Goal: Transaction & Acquisition: Purchase product/service

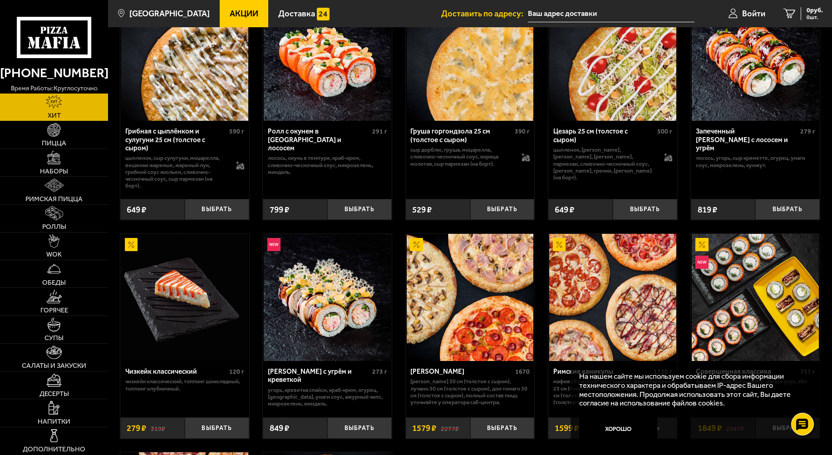
scroll to position [346, 0]
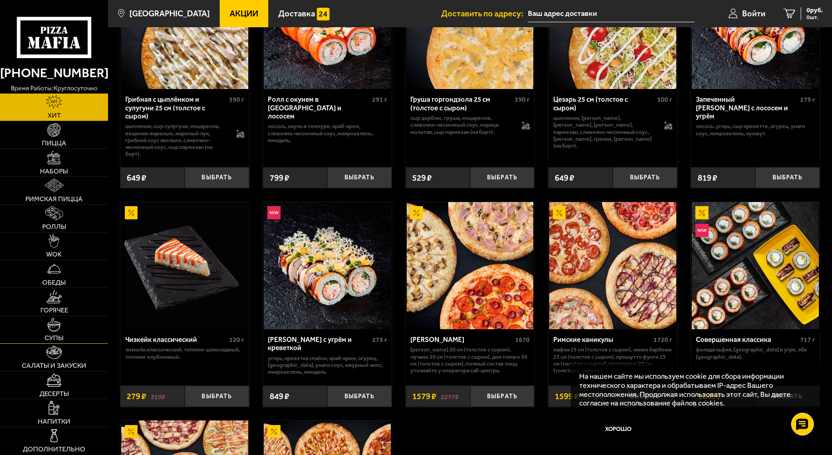
click at [59, 336] on span "Супы" at bounding box center [53, 337] width 19 height 7
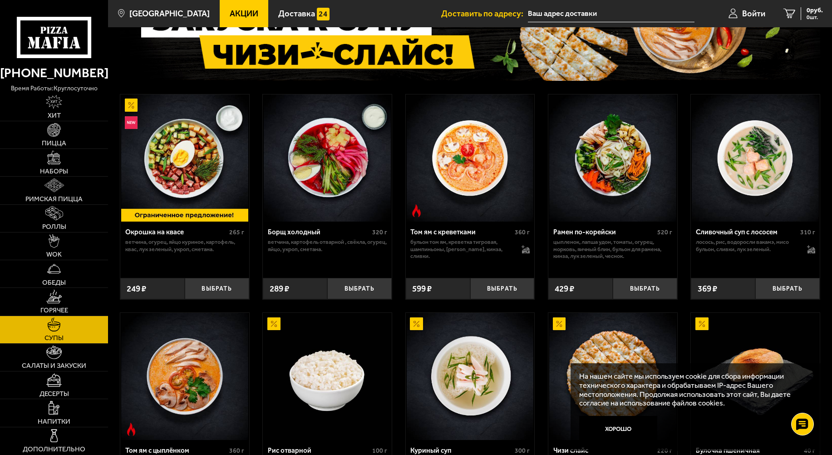
scroll to position [39, 0]
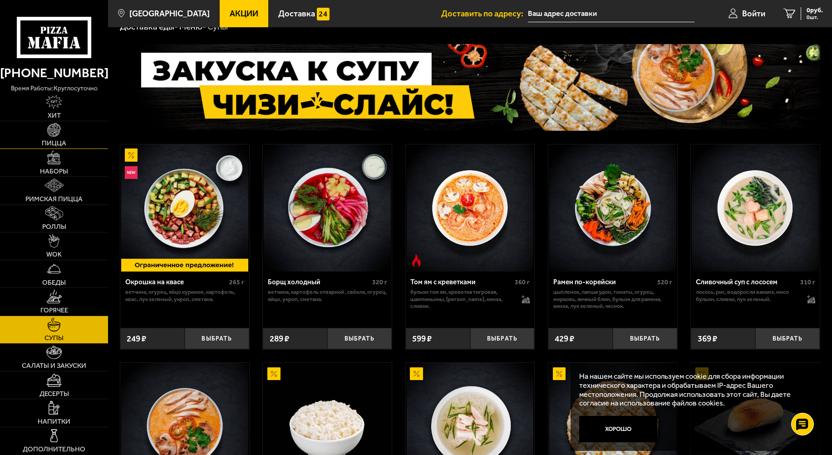
click at [55, 133] on img at bounding box center [54, 130] width 14 height 14
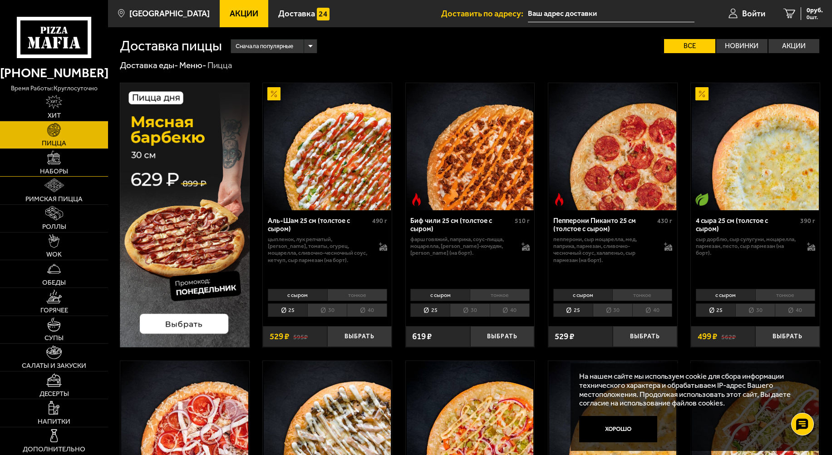
click at [49, 165] on link "Наборы" at bounding box center [54, 162] width 108 height 27
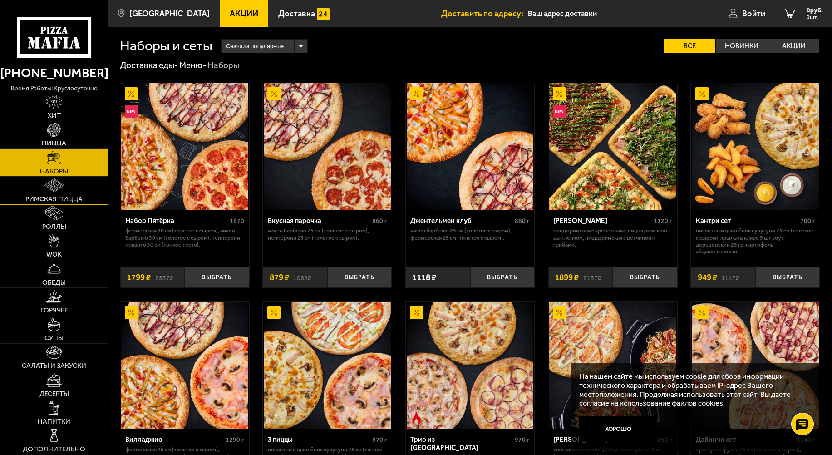
click at [62, 196] on span "Римская пицца" at bounding box center [53, 199] width 57 height 7
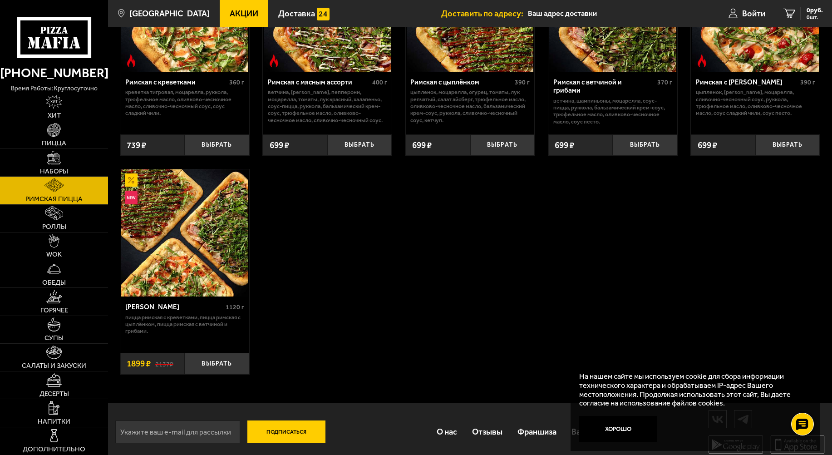
scroll to position [147, 0]
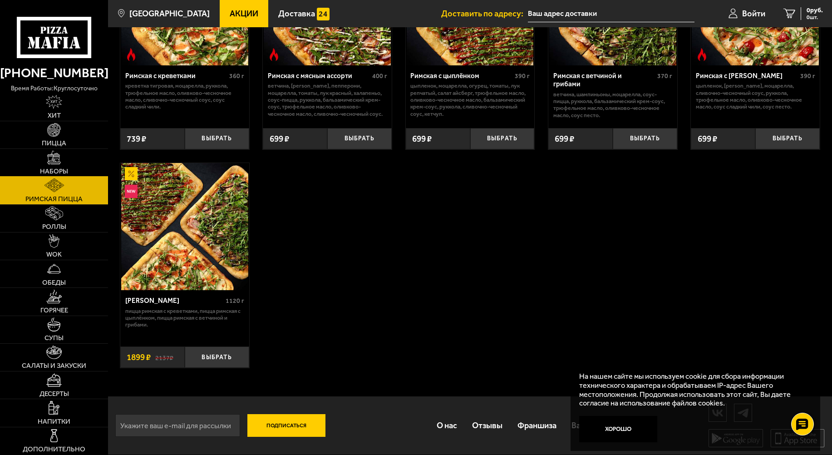
click at [57, 168] on span "Наборы" at bounding box center [54, 171] width 28 height 7
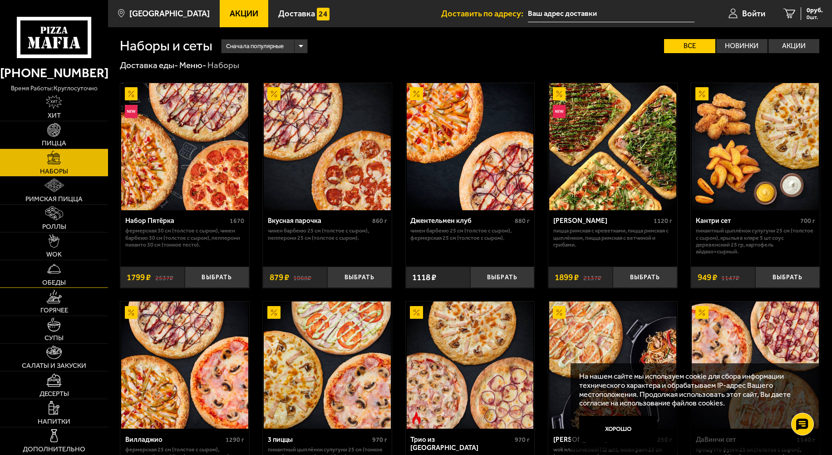
click at [52, 282] on span "Обеды" at bounding box center [54, 282] width 24 height 7
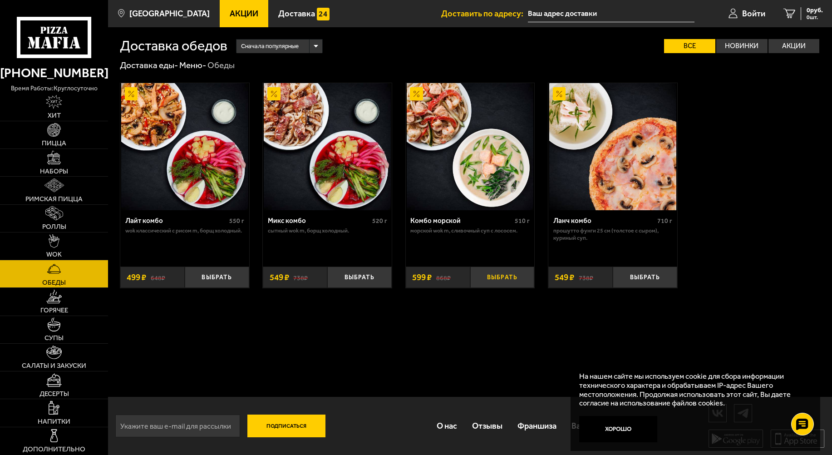
scroll to position [0, 0]
click at [465, 162] on img at bounding box center [469, 146] width 127 height 127
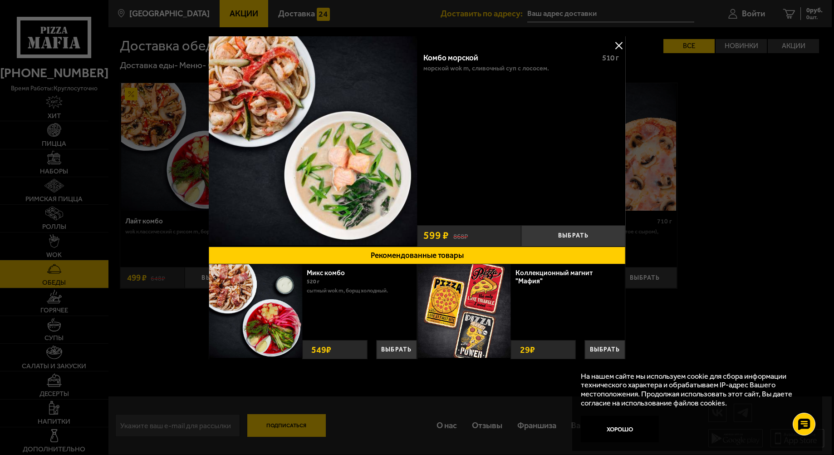
click at [619, 45] on button at bounding box center [619, 46] width 14 height 14
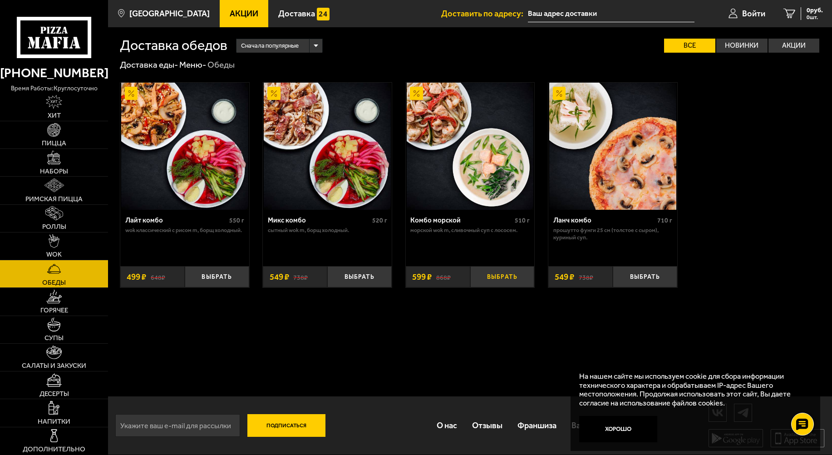
click at [501, 278] on button "Выбрать" at bounding box center [502, 276] width 64 height 21
click at [58, 137] on link "Пицца" at bounding box center [54, 134] width 108 height 27
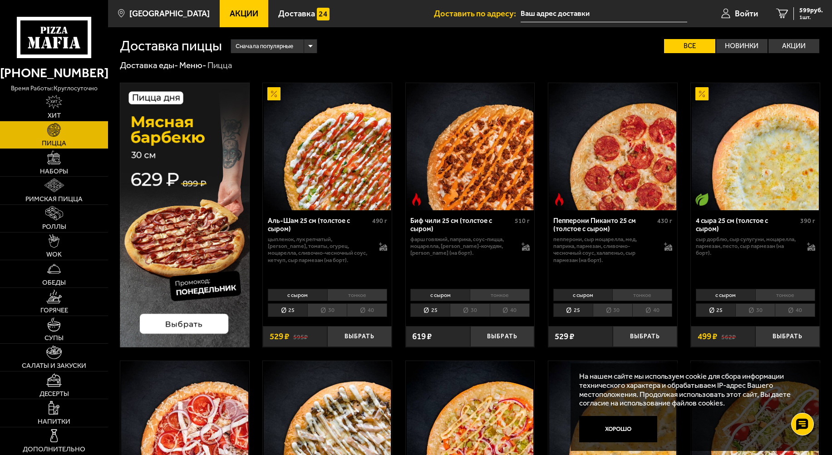
click at [785, 295] on li "тонкое" at bounding box center [785, 295] width 60 height 12
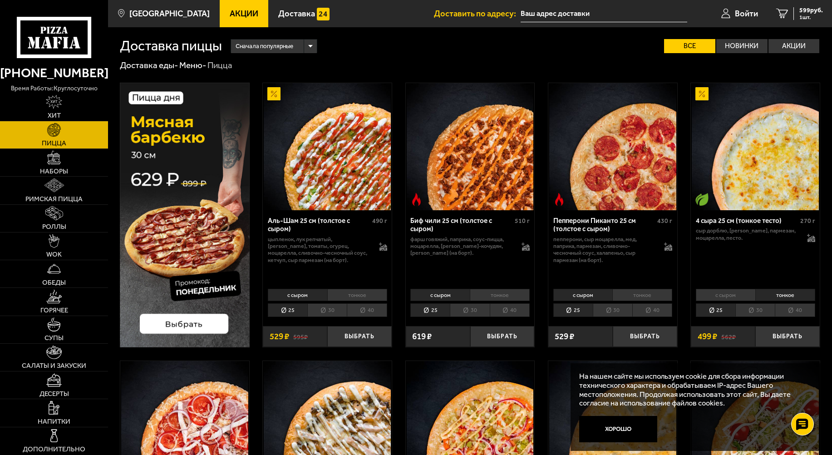
click at [758, 311] on li "30" at bounding box center [754, 310] width 39 height 14
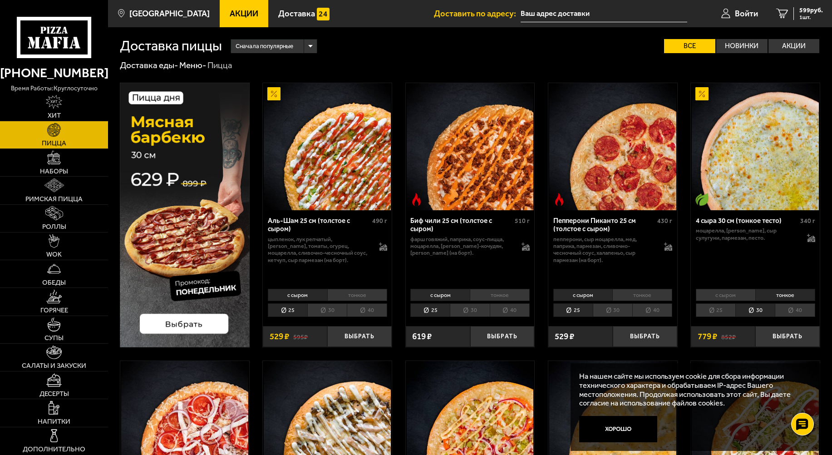
click at [795, 312] on li "40" at bounding box center [794, 310] width 40 height 14
click at [789, 338] on button "Выбрать" at bounding box center [787, 336] width 64 height 21
click at [804, 18] on span "2 шт." at bounding box center [808, 17] width 27 height 5
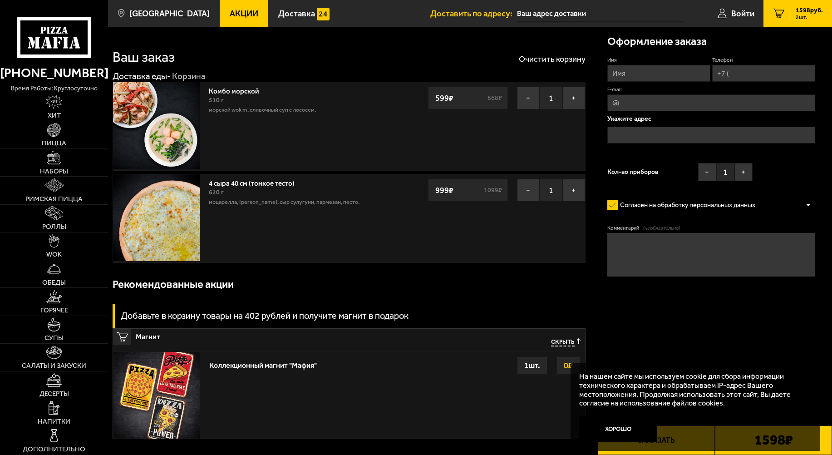
click at [650, 73] on input "Имя" at bounding box center [658, 73] width 103 height 17
type input "[PERSON_NAME]"
click at [746, 71] on input "Телефон" at bounding box center [763, 73] width 103 height 17
type input "[PHONE_NUMBER]"
type input "[EMAIL_ADDRESS][DOMAIN_NAME]"
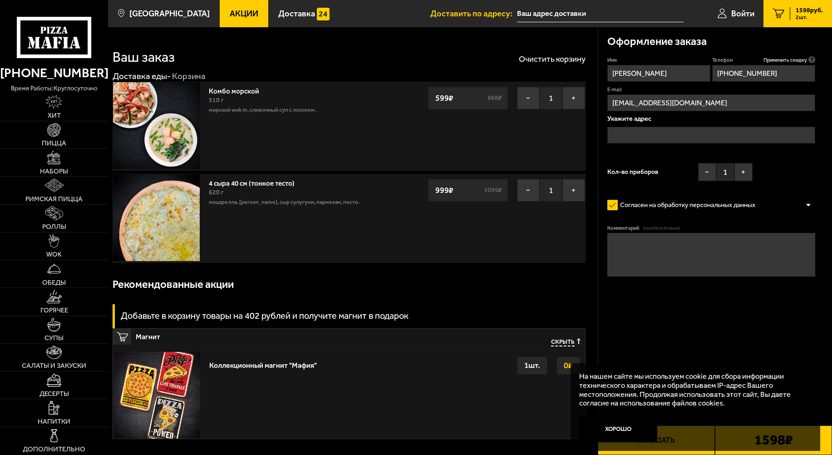
type input "[PHONE_NUMBER]"
click at [669, 133] on input "text" at bounding box center [711, 135] width 208 height 17
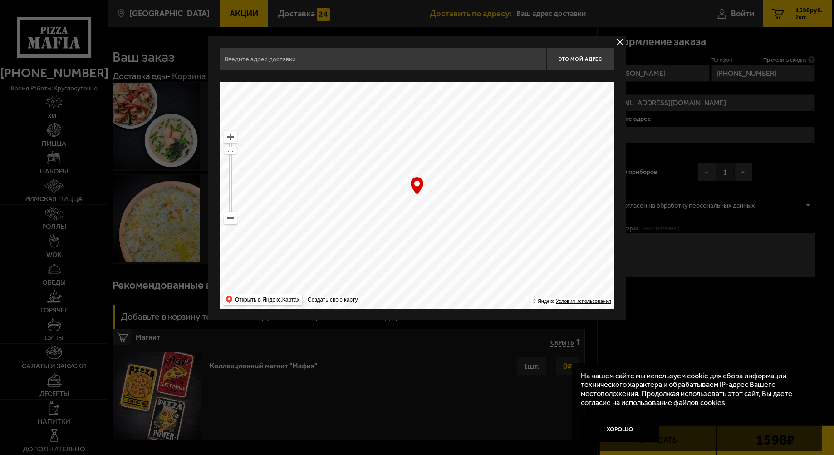
click at [230, 221] on ymaps at bounding box center [231, 218] width 12 height 12
click at [230, 220] on ymaps at bounding box center [231, 218] width 12 height 12
drag, startPoint x: 431, startPoint y: 234, endPoint x: 319, endPoint y: 141, distance: 145.3
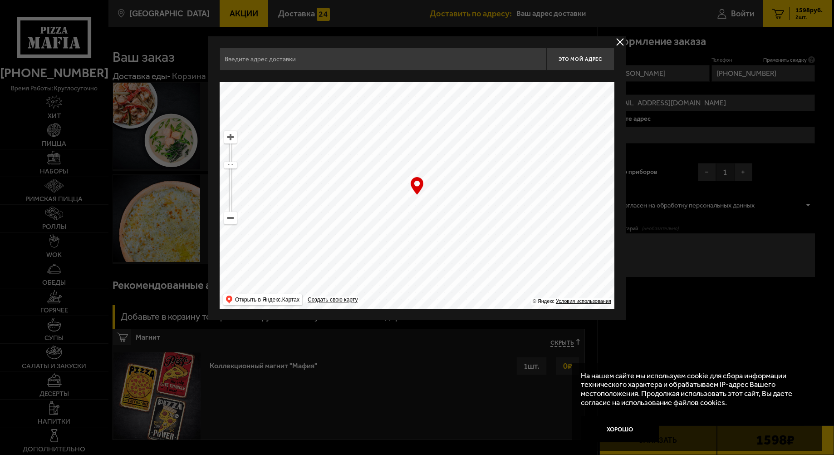
click at [319, 141] on ymaps at bounding box center [417, 195] width 395 height 227
drag, startPoint x: 450, startPoint y: 206, endPoint x: 411, endPoint y: 188, distance: 43.3
click at [412, 187] on div "… © Яндекс Условия использования Открыть в Яндекс.Картах Создать свою карту" at bounding box center [417, 195] width 395 height 227
drag, startPoint x: 419, startPoint y: 166, endPoint x: 413, endPoint y: 189, distance: 23.6
click at [413, 189] on div "… © Яндекс Условия использования Открыть в Яндекс.Картах Создать свою карту" at bounding box center [417, 195] width 395 height 227
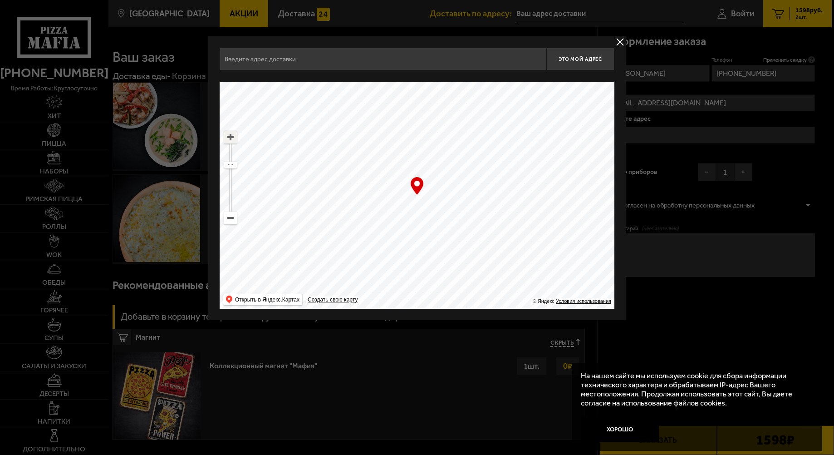
click at [230, 138] on ymaps at bounding box center [231, 137] width 12 height 12
drag, startPoint x: 301, startPoint y: 148, endPoint x: 382, endPoint y: 223, distance: 110.1
click at [384, 226] on ymaps at bounding box center [417, 195] width 395 height 227
click at [230, 137] on ymaps at bounding box center [231, 137] width 12 height 12
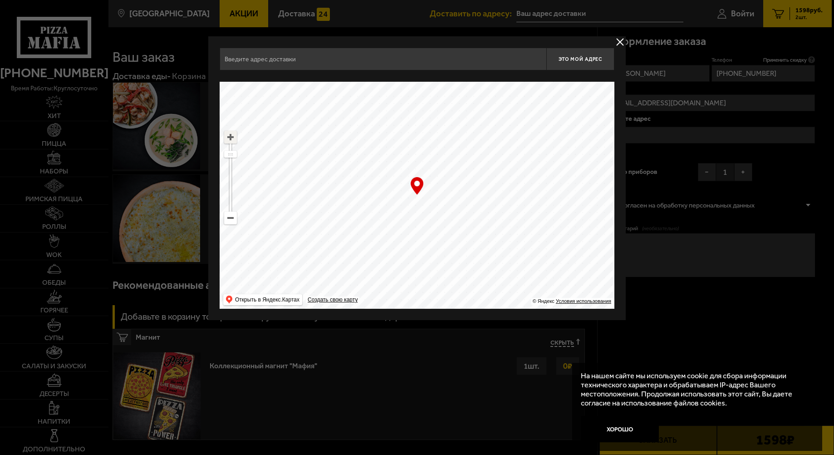
click at [230, 135] on ymaps at bounding box center [231, 137] width 12 height 12
drag, startPoint x: 299, startPoint y: 146, endPoint x: 406, endPoint y: 196, distance: 118.5
click at [406, 197] on ymaps at bounding box center [417, 195] width 395 height 227
drag, startPoint x: 431, startPoint y: 161, endPoint x: 385, endPoint y: 212, distance: 69.1
click at [385, 212] on ymaps at bounding box center [417, 195] width 395 height 227
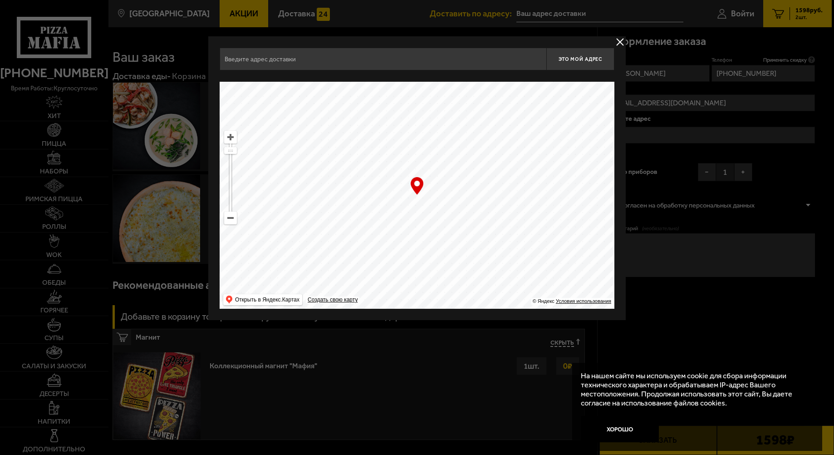
type input "[STREET_ADDRESS][PERSON_NAME]"
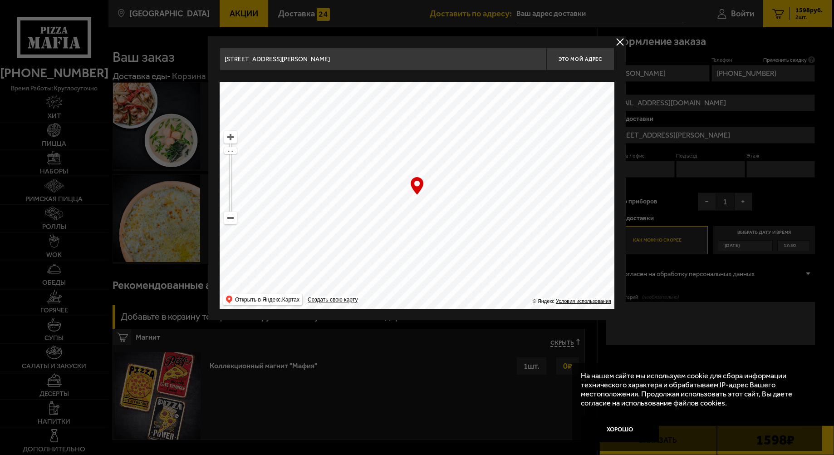
drag, startPoint x: 343, startPoint y: 227, endPoint x: 447, endPoint y: 172, distance: 117.3
click at [447, 172] on ymaps at bounding box center [417, 195] width 395 height 227
drag, startPoint x: 347, startPoint y: 232, endPoint x: 432, endPoint y: 218, distance: 86.0
click at [432, 218] on ymaps at bounding box center [417, 195] width 395 height 227
type input "[STREET_ADDRESS][PERSON_NAME]"
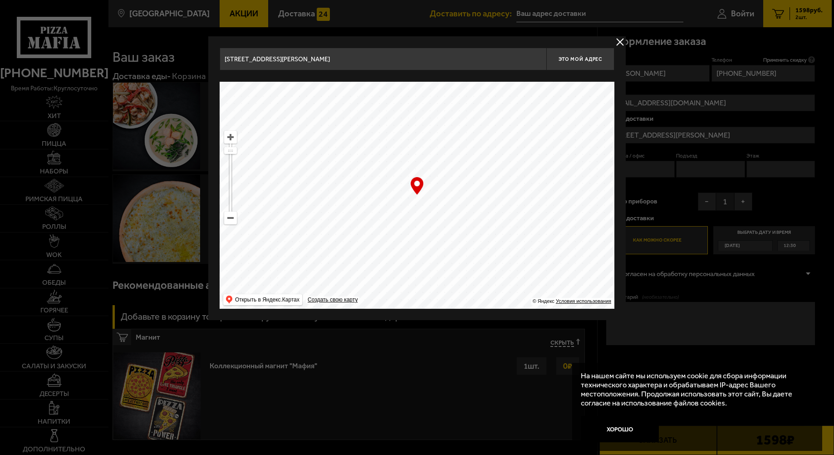
type input "[STREET_ADDRESS][PERSON_NAME]"
drag, startPoint x: 403, startPoint y: 237, endPoint x: 442, endPoint y: 239, distance: 38.6
click at [442, 239] on ymaps at bounding box center [417, 195] width 395 height 227
drag, startPoint x: 433, startPoint y: 236, endPoint x: 439, endPoint y: 235, distance: 6.4
click at [439, 235] on ymaps at bounding box center [417, 195] width 395 height 227
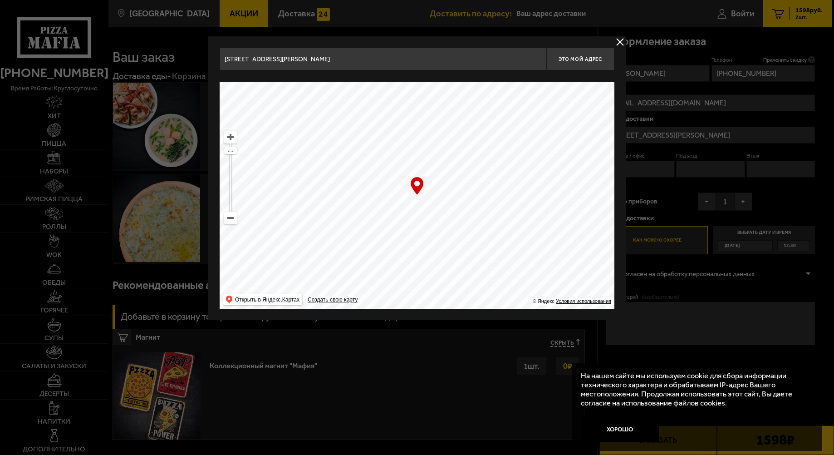
click at [441, 215] on ymaps at bounding box center [417, 195] width 395 height 227
click at [232, 139] on ymaps at bounding box center [231, 137] width 12 height 12
click at [460, 217] on ymaps at bounding box center [417, 195] width 395 height 227
type input "[STREET_ADDRESS][PERSON_NAME]"
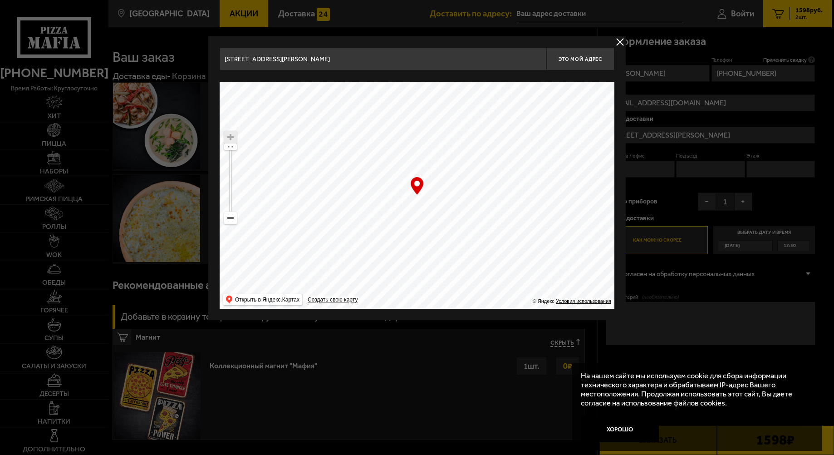
type input "[STREET_ADDRESS][PERSON_NAME]"
click at [413, 214] on ymaps at bounding box center [417, 195] width 395 height 227
click at [658, 169] on div at bounding box center [417, 227] width 834 height 455
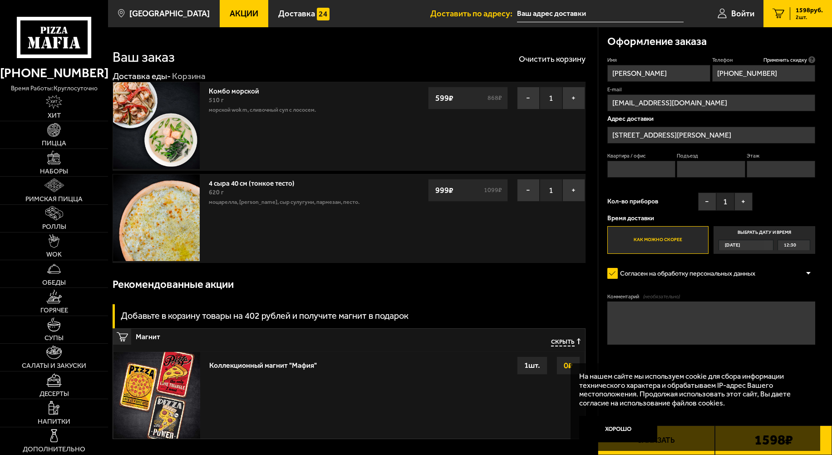
click at [643, 170] on input "Квартира / офис" at bounding box center [641, 169] width 69 height 17
type input "350"
click at [710, 173] on input "Подъезд" at bounding box center [710, 169] width 69 height 17
type input "4"
click at [757, 175] on input "Этаж" at bounding box center [780, 169] width 69 height 17
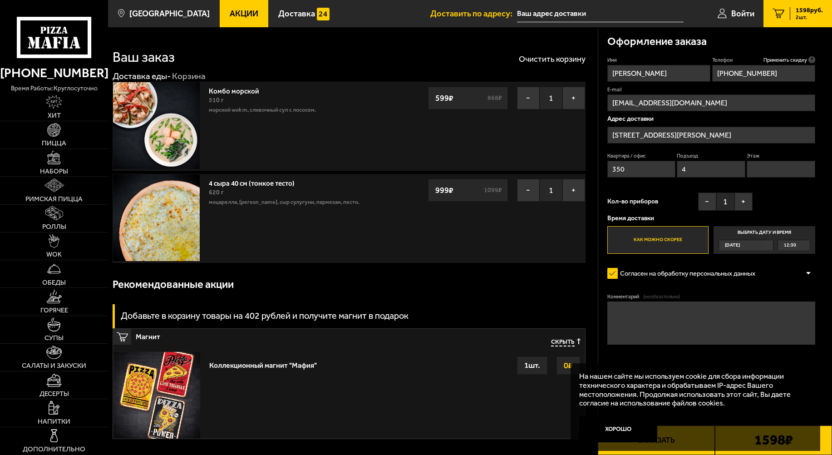
type input "3"
click at [705, 206] on button "−" at bounding box center [707, 201] width 18 height 18
click at [584, 17] on input "text" at bounding box center [600, 13] width 166 height 17
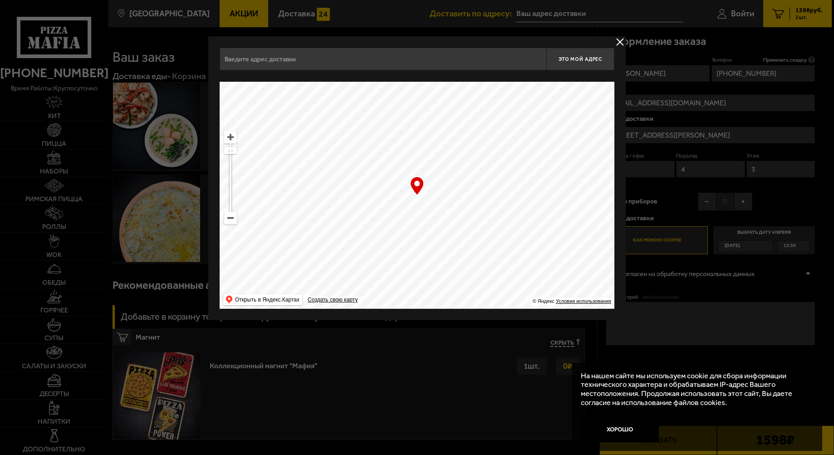
click at [619, 38] on button "delivery type" at bounding box center [619, 41] width 11 height 11
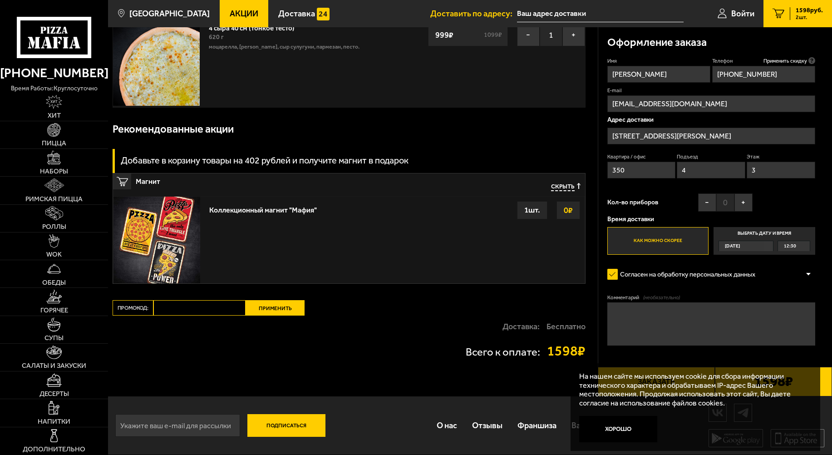
scroll to position [156, 0]
click at [817, 300] on div "Оформление заказа Имя [PERSON_NAME] Телефон Применить скидку Вы будете зарегист…" at bounding box center [715, 212] width 234 height 368
click at [427, 330] on div "Доставка: Бесплатно" at bounding box center [349, 326] width 473 height 22
click at [624, 426] on button "Хорошо" at bounding box center [618, 429] width 78 height 26
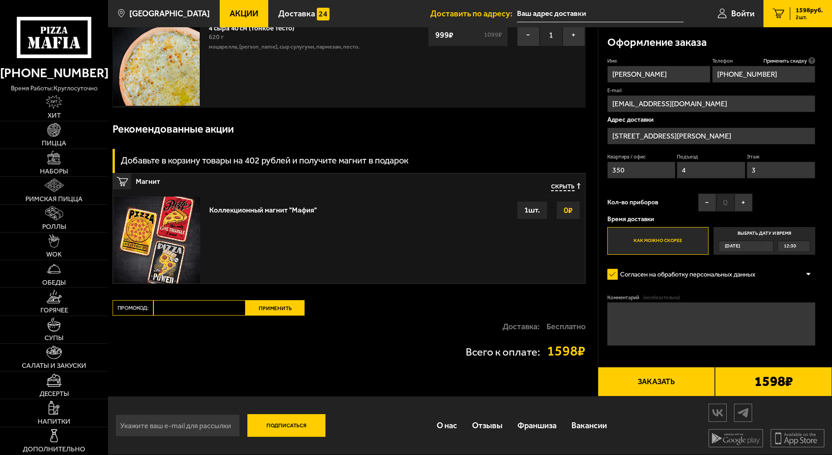
click at [613, 275] on label "Согласен на обработку персональных данных" at bounding box center [685, 273] width 157 height 17
click at [0, 0] on input "Согласен на обработку персональных данных" at bounding box center [0, 0] width 0 height 0
click at [613, 275] on label "Согласен на обработку персональных данных" at bounding box center [685, 273] width 157 height 17
click at [0, 0] on input "Согласен на обработку персональных данных" at bounding box center [0, 0] width 0 height 0
click at [746, 245] on div "[DATE]" at bounding box center [741, 246] width 45 height 10
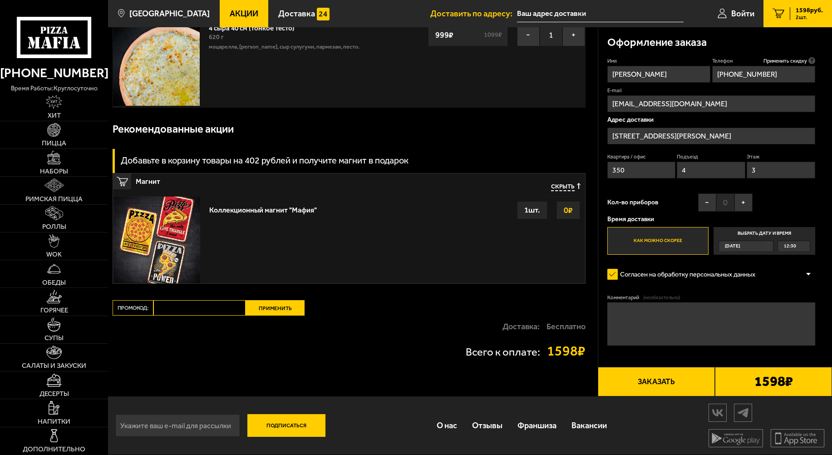
click at [0, 0] on input "Выбрать дату и время [DATE] 12:30" at bounding box center [0, 0] width 0 height 0
click at [759, 232] on label "Выбрать дату и время [DATE] 12:30" at bounding box center [763, 241] width 101 height 28
click at [669, 243] on label "Как можно скорее" at bounding box center [657, 241] width 101 height 28
click at [0, 0] on input "Как можно скорее" at bounding box center [0, 0] width 0 height 0
click at [759, 385] on b "1598 ₽" at bounding box center [773, 381] width 39 height 14
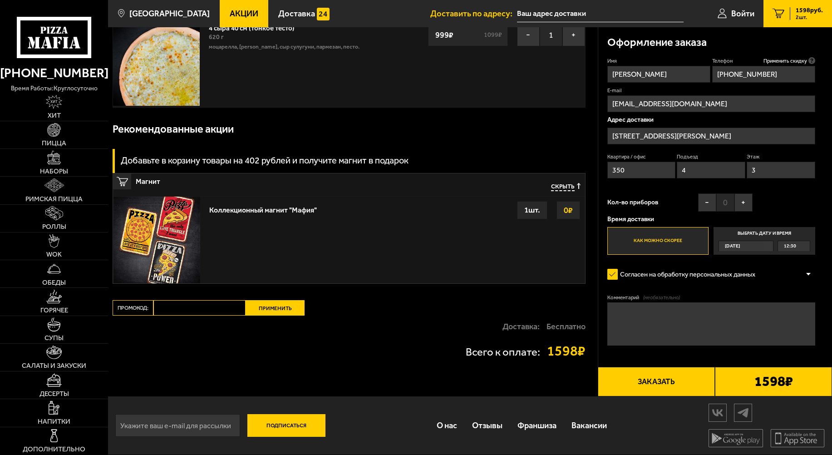
click at [648, 382] on button "Заказать" at bounding box center [655, 381] width 117 height 29
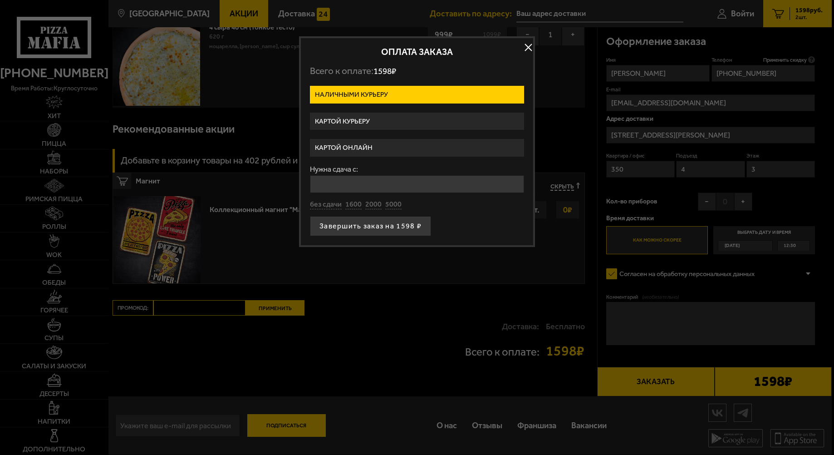
click at [359, 124] on label "Картой курьеру" at bounding box center [417, 122] width 214 height 18
click at [0, 0] on input "Картой курьеру" at bounding box center [0, 0] width 0 height 0
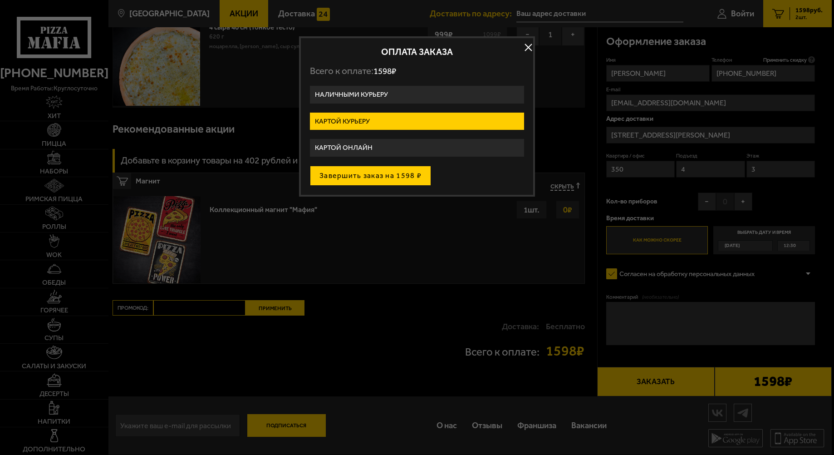
click at [377, 176] on button "Завершить заказ на 1598 ₽" at bounding box center [370, 176] width 121 height 20
